Goal: Task Accomplishment & Management: Use online tool/utility

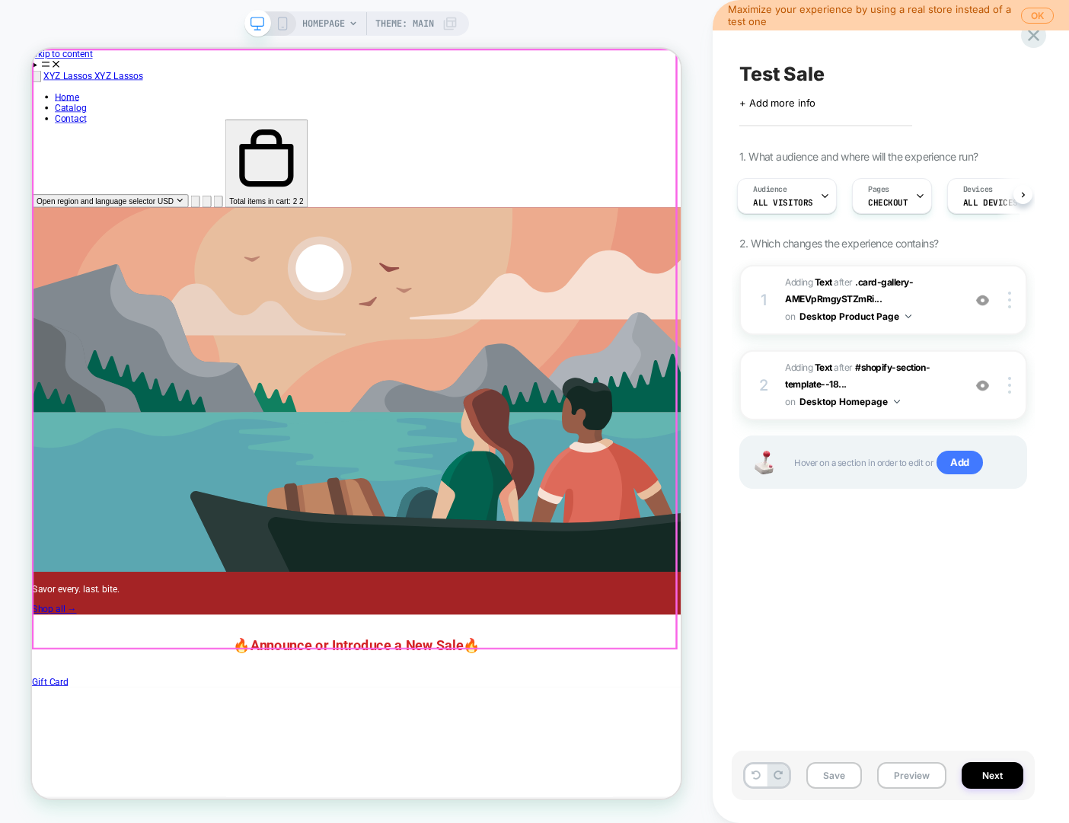
scroll to position [0, 2]
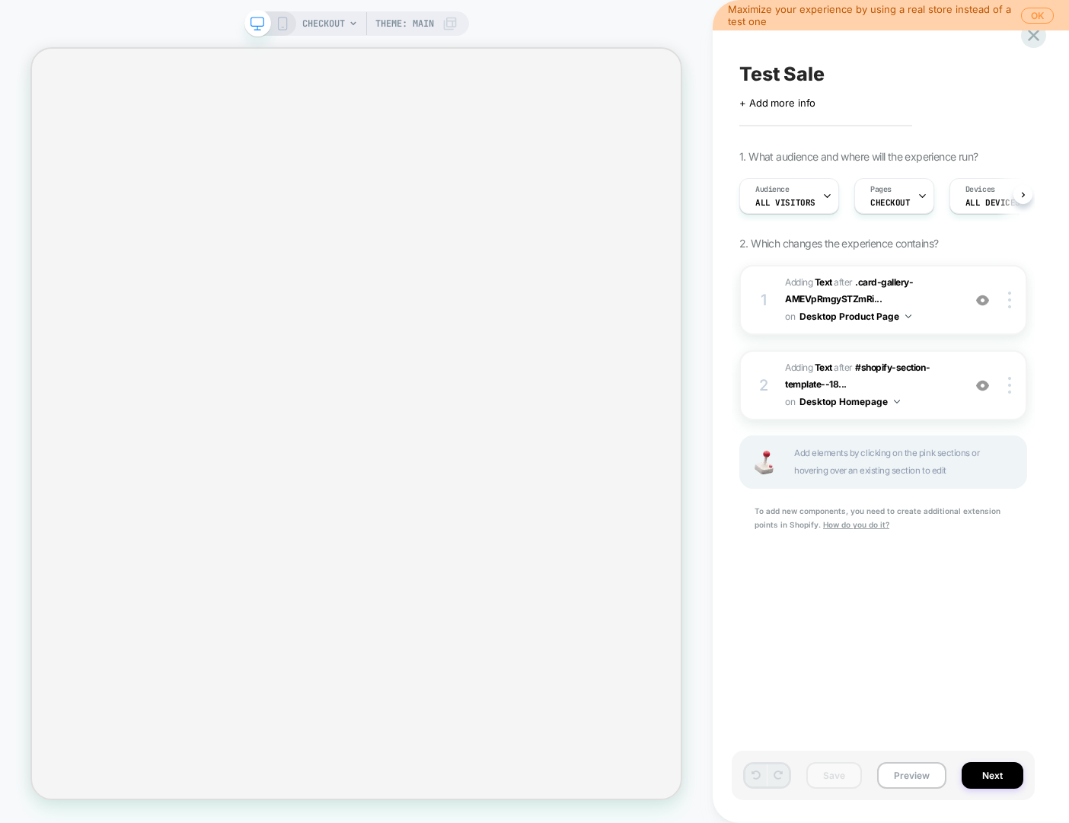
scroll to position [0, 1]
click at [332, 20] on span "CHECKOUT" at bounding box center [323, 23] width 43 height 24
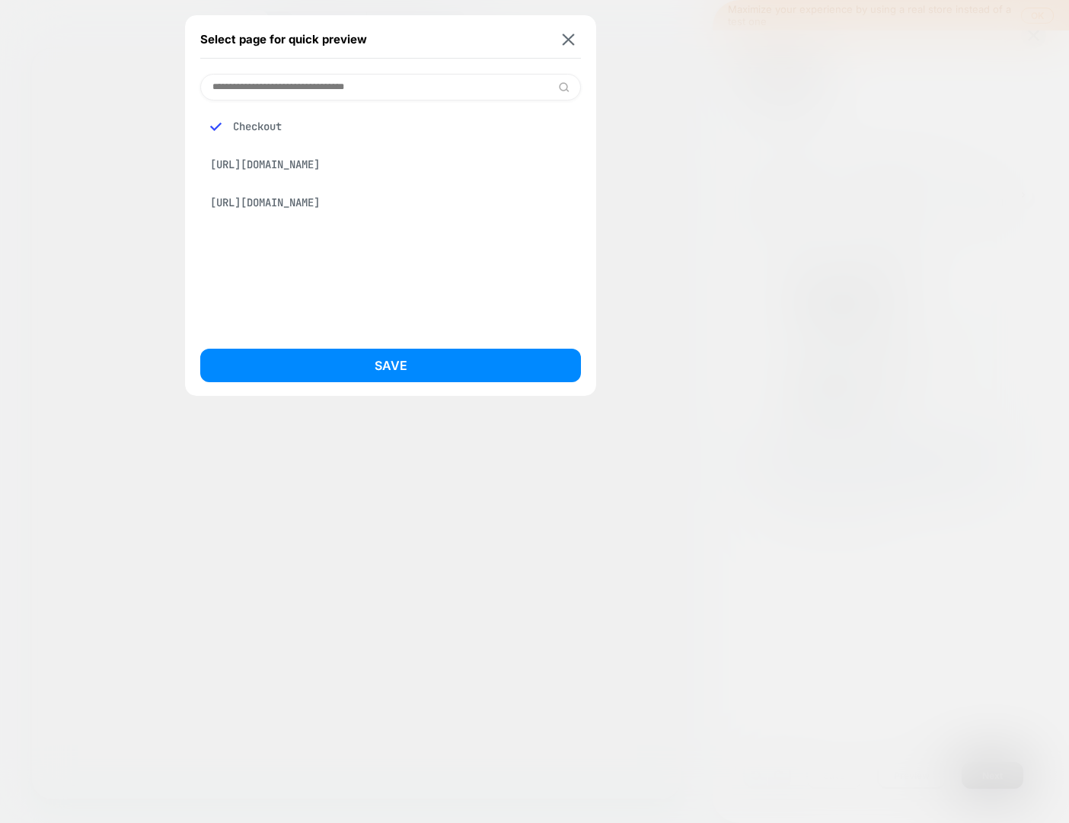
click at [318, 215] on div "[URL][DOMAIN_NAME]" at bounding box center [390, 202] width 381 height 29
drag, startPoint x: 409, startPoint y: 359, endPoint x: 416, endPoint y: 357, distance: 7.9
click at [409, 359] on button "Save" at bounding box center [390, 365] width 381 height 33
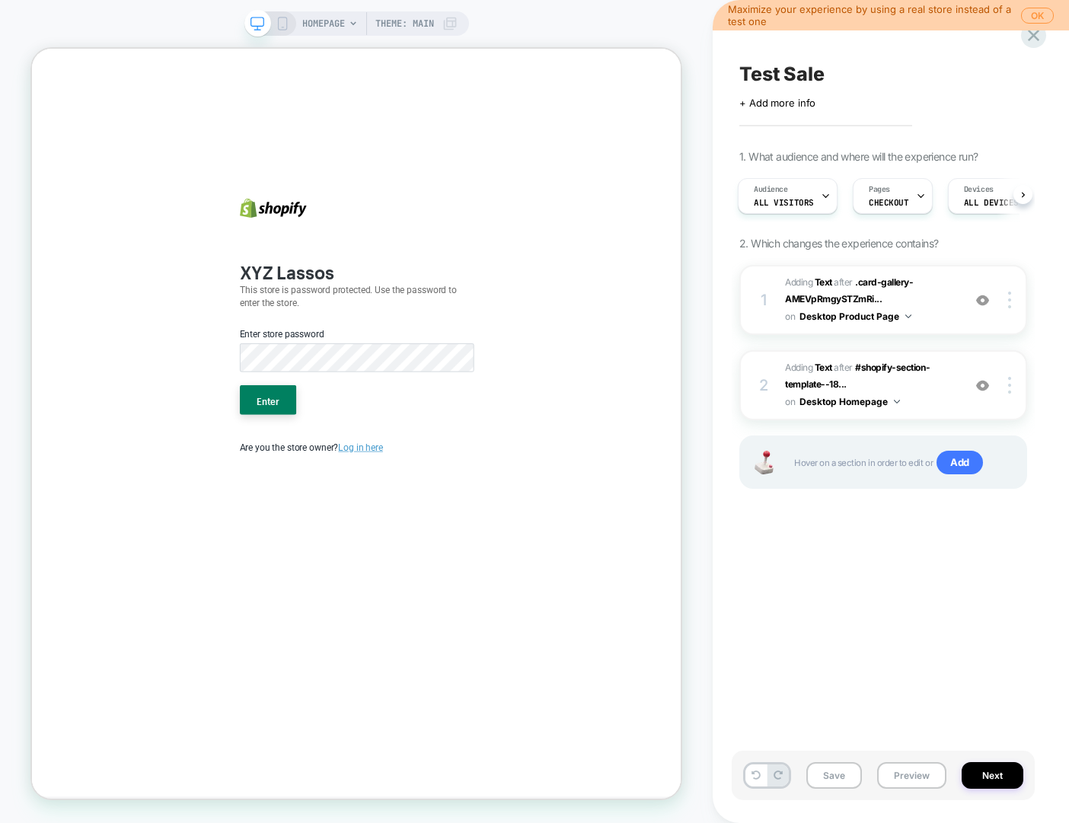
scroll to position [0, 0]
click at [309, 496] on button "Enter" at bounding box center [346, 516] width 75 height 40
